Goal: Obtain resource: Download file/media

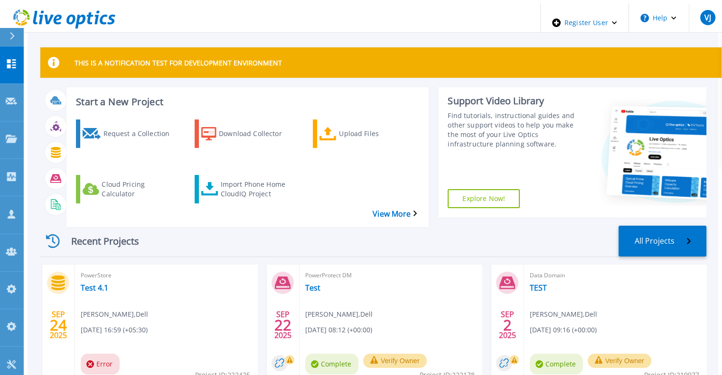
click at [17, 42] on div at bounding box center [16, 37] width 15 height 18
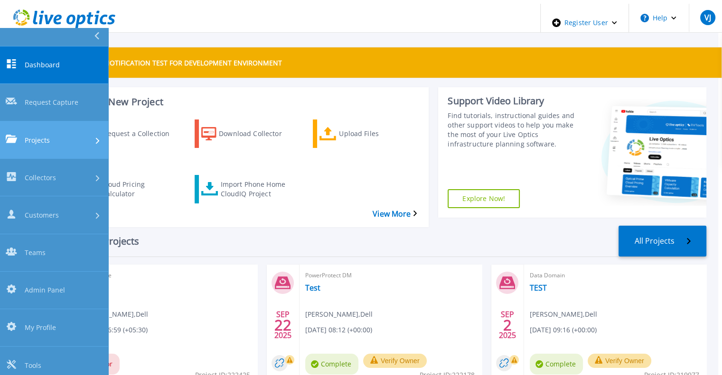
click at [54, 135] on div "Projects" at bounding box center [54, 140] width 97 height 10
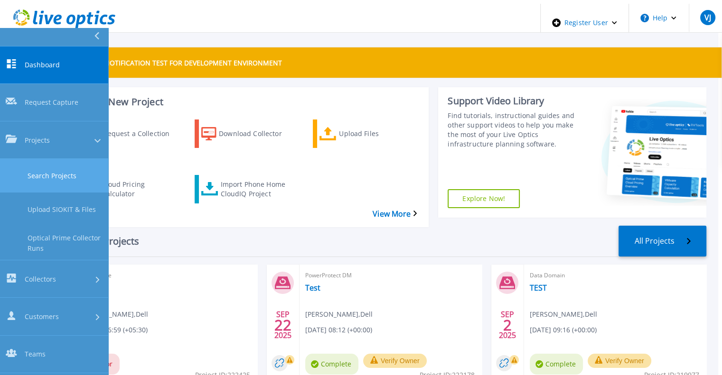
click at [67, 159] on link "Search Projects" at bounding box center [54, 176] width 108 height 34
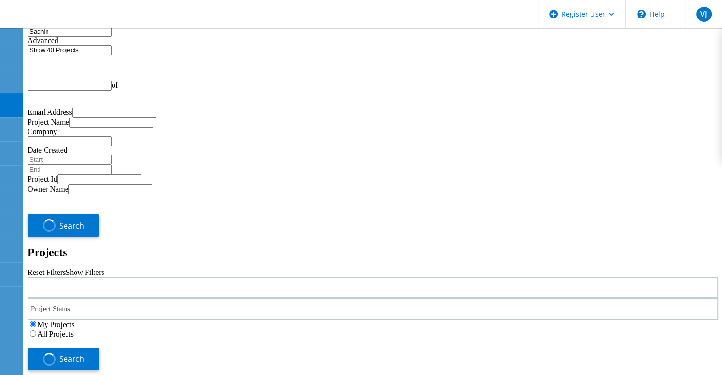
type input "1"
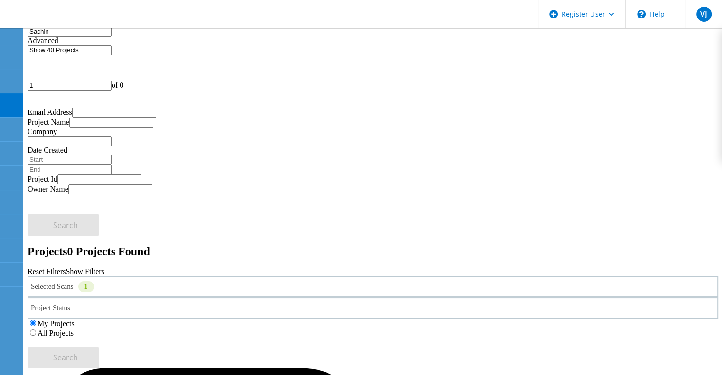
click at [503, 328] on div "All Projects" at bounding box center [373, 332] width 690 height 9
click at [74, 329] on label "All Projects" at bounding box center [55, 333] width 36 height 8
click at [36, 330] on input "All Projects" at bounding box center [33, 333] width 6 height 6
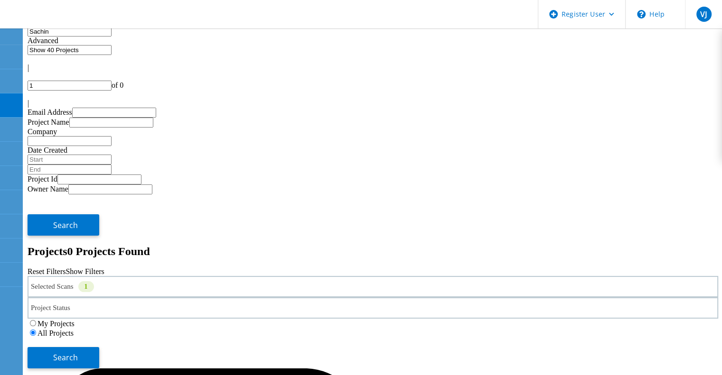
click at [626, 276] on div "Selected Scans 1 Project Status In Progress Complete Published Anonymous Archiv…" at bounding box center [373, 322] width 690 height 93
click at [99, 347] on button "Search" at bounding box center [64, 357] width 72 height 21
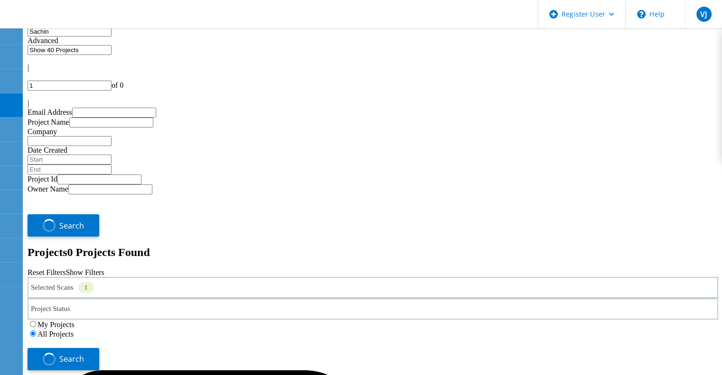
click at [94, 37] on input "Sachin" at bounding box center [70, 32] width 84 height 10
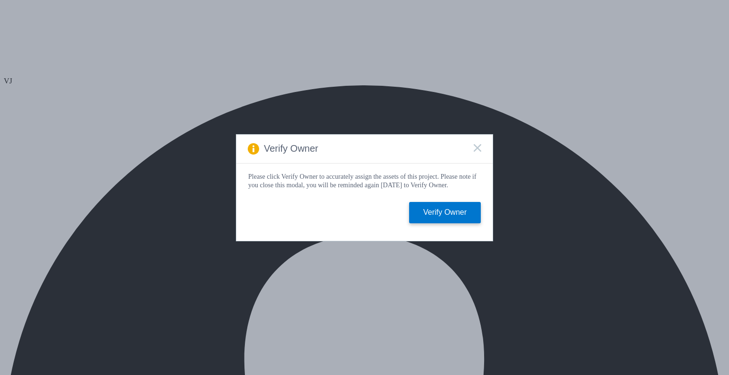
click at [477, 150] on span at bounding box center [478, 148] width 8 height 9
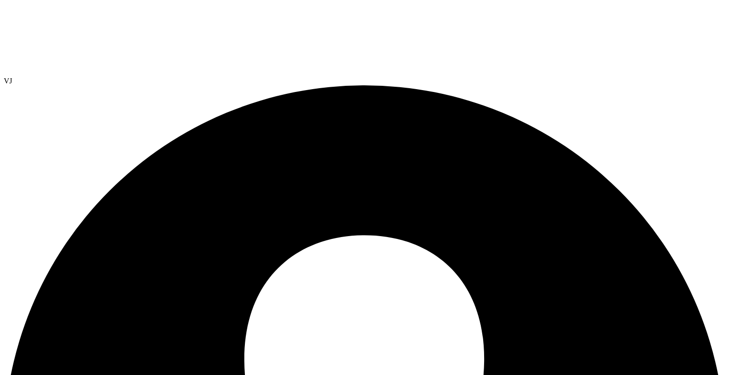
drag, startPoint x: 620, startPoint y: 202, endPoint x: 701, endPoint y: 203, distance: 81.6
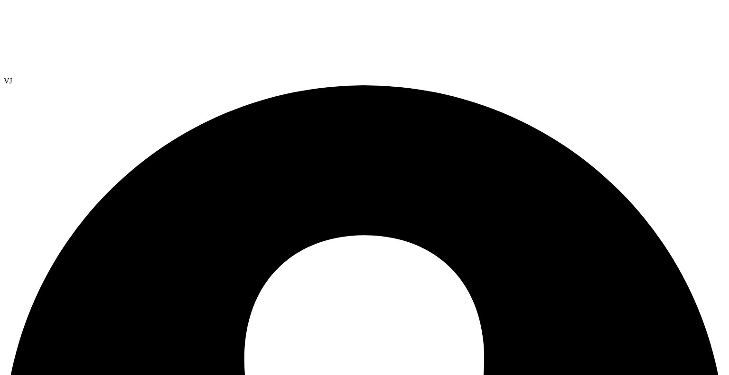
copy td "Microsoft Windows 11 Enterprise"
drag, startPoint x: 490, startPoint y: 343, endPoint x: 558, endPoint y: 335, distance: 69.3
drag, startPoint x: 514, startPoint y: 202, endPoint x: 598, endPoint y: 203, distance: 83.5
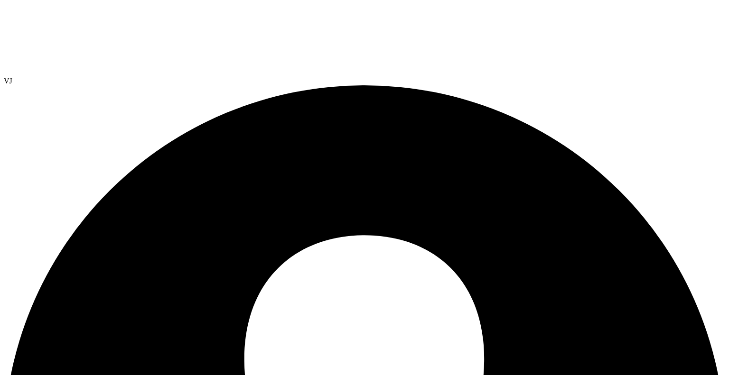
copy td "Microsoft Windows 11 Enterprise"
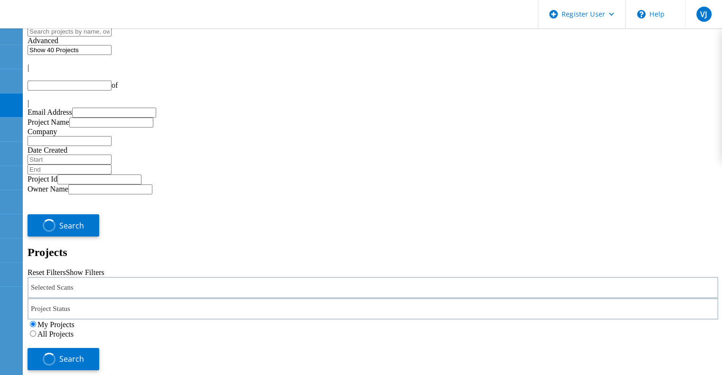
type input "1"
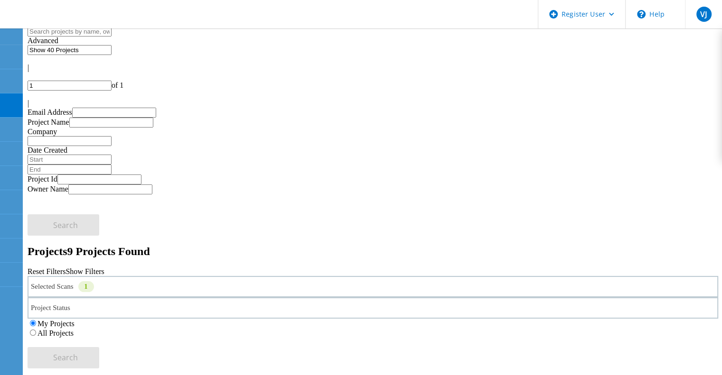
click at [509, 328] on div "All Projects" at bounding box center [373, 332] width 690 height 9
click at [74, 329] on label "All Projects" at bounding box center [55, 333] width 36 height 8
click at [36, 330] on input "All Projects" at bounding box center [33, 333] width 6 height 6
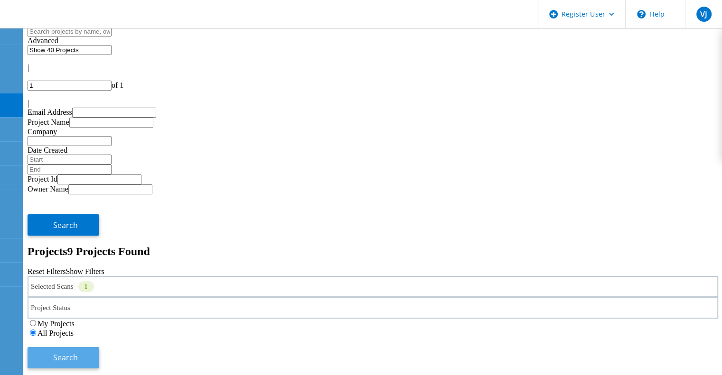
click at [99, 347] on button "Search" at bounding box center [64, 357] width 72 height 21
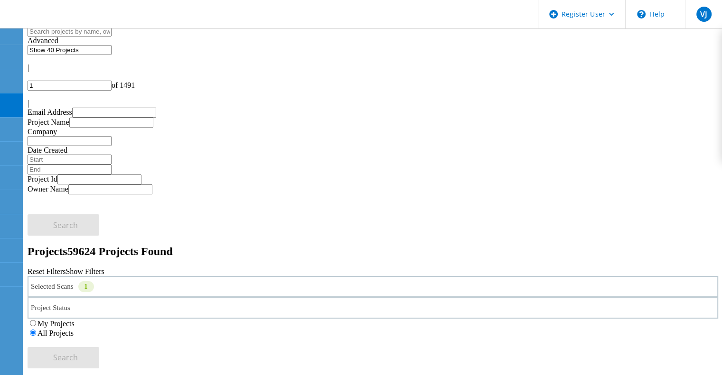
click at [111, 37] on input "text" at bounding box center [70, 32] width 84 height 10
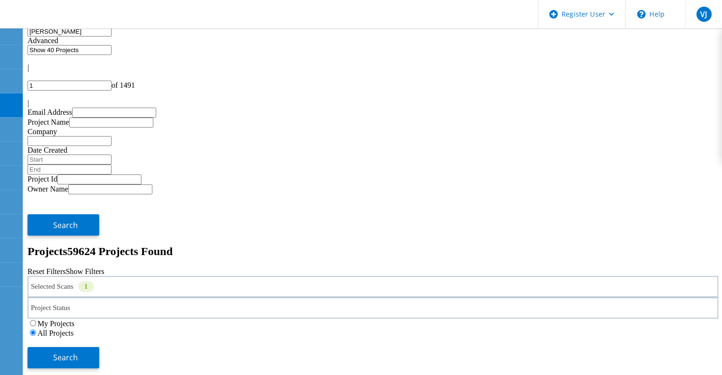
type input "gerry"
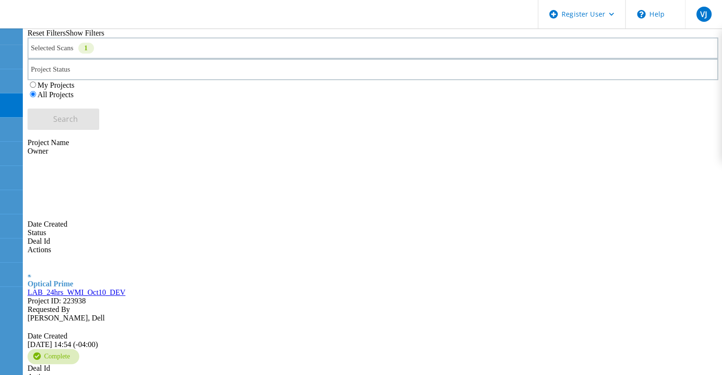
scroll to position [239, 0]
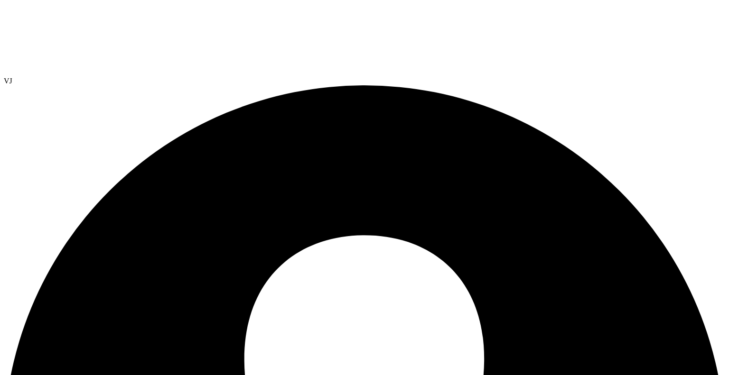
select select "USD"
drag, startPoint x: 161, startPoint y: 149, endPoint x: 504, endPoint y: 269, distance: 364.2
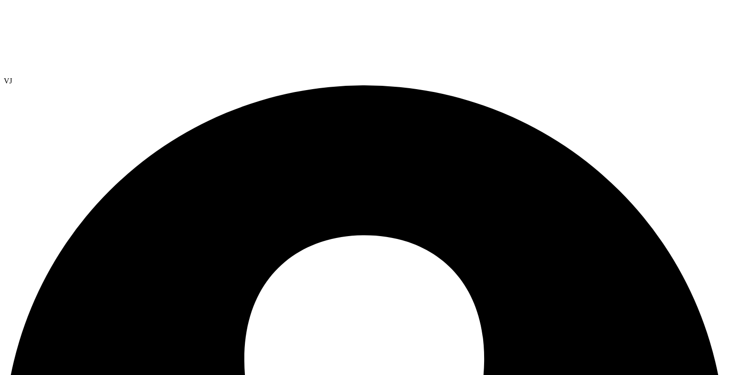
click at [60, 28] on div at bounding box center [364, 40] width 721 height 73
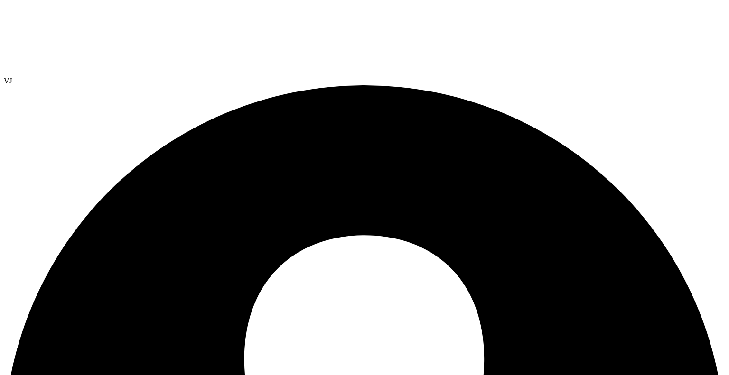
click at [0, 0] on link "Reports" at bounding box center [0, 0] width 0 height 0
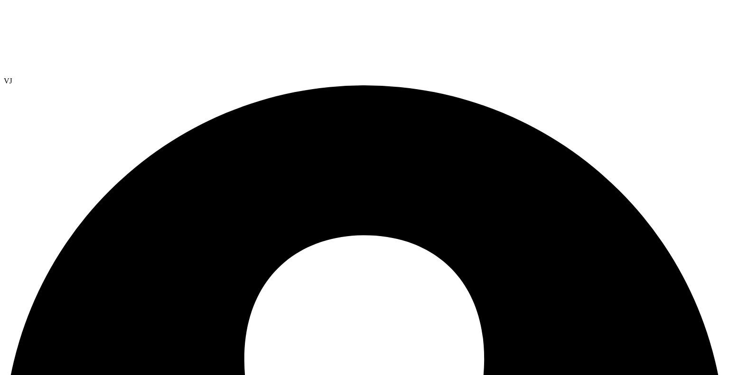
type input "3"
